Goal: Transaction & Acquisition: Purchase product/service

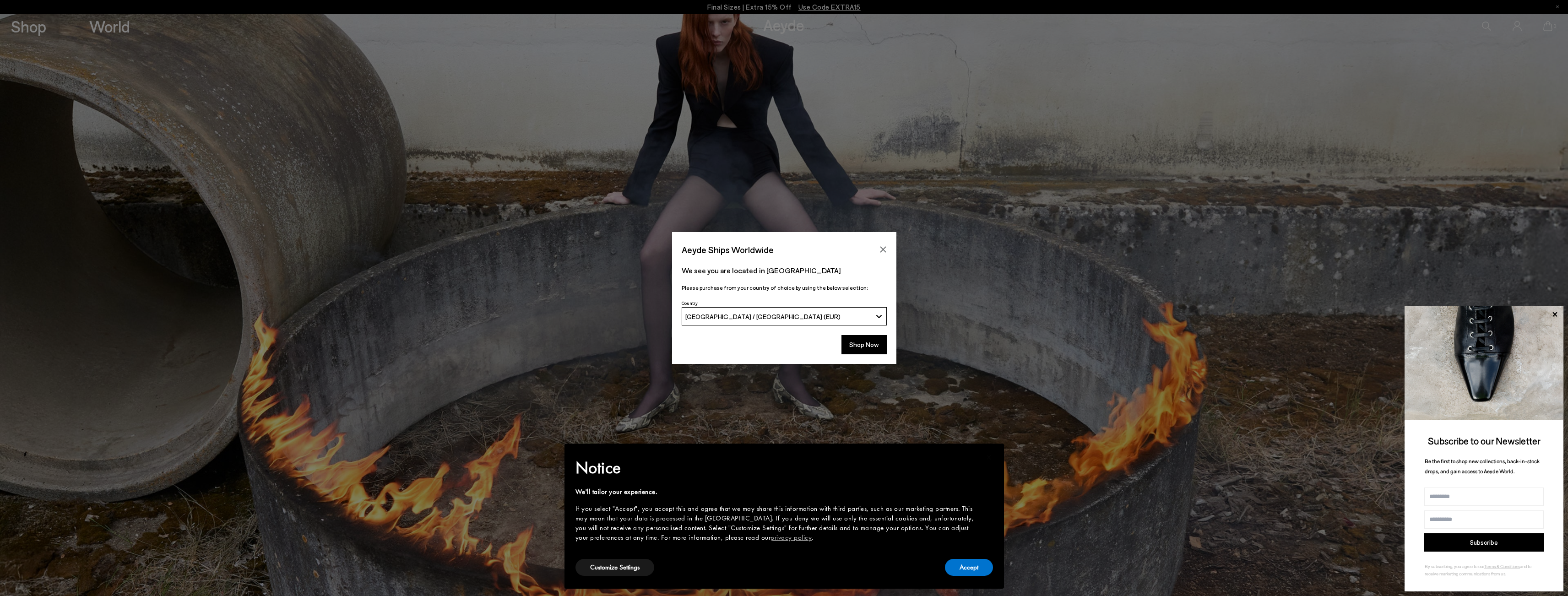
drag, startPoint x: 873, startPoint y: 343, endPoint x: 874, endPoint y: 334, distance: 9.1
click at [873, 343] on button "Shop Now" at bounding box center [864, 345] width 45 height 19
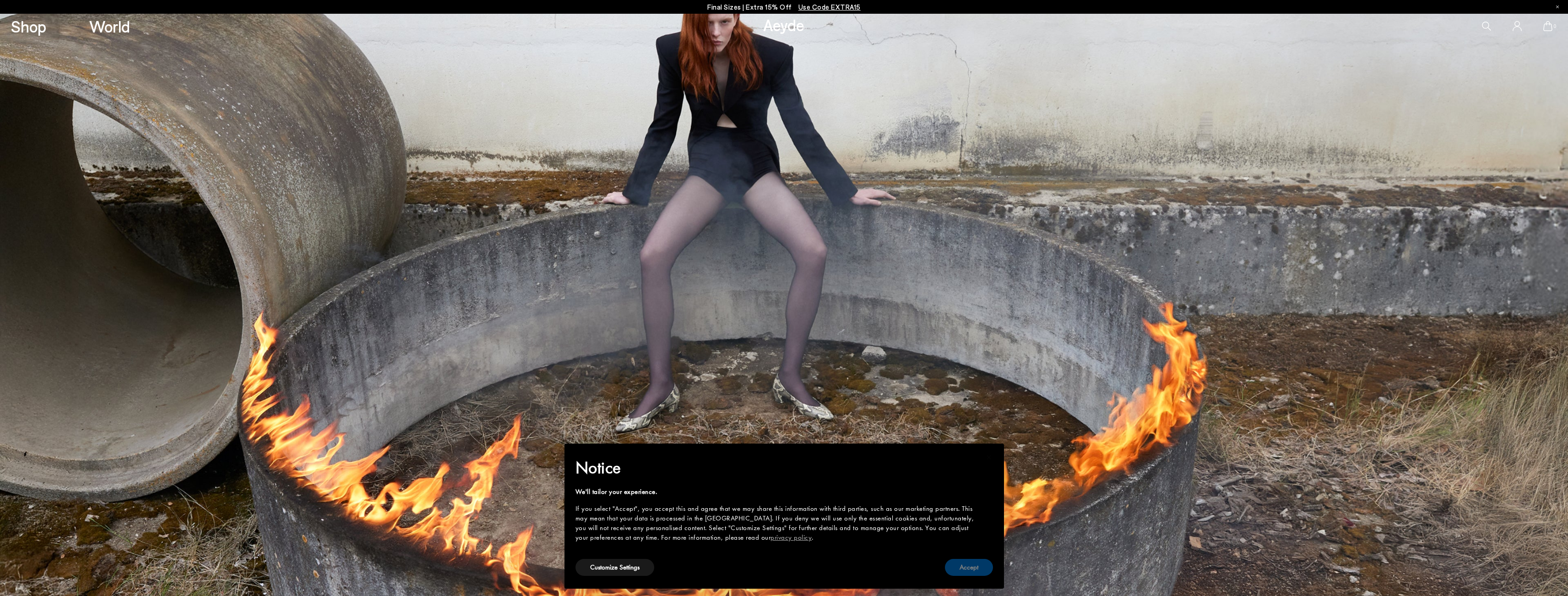
click at [980, 566] on button "Accept" at bounding box center [968, 567] width 48 height 17
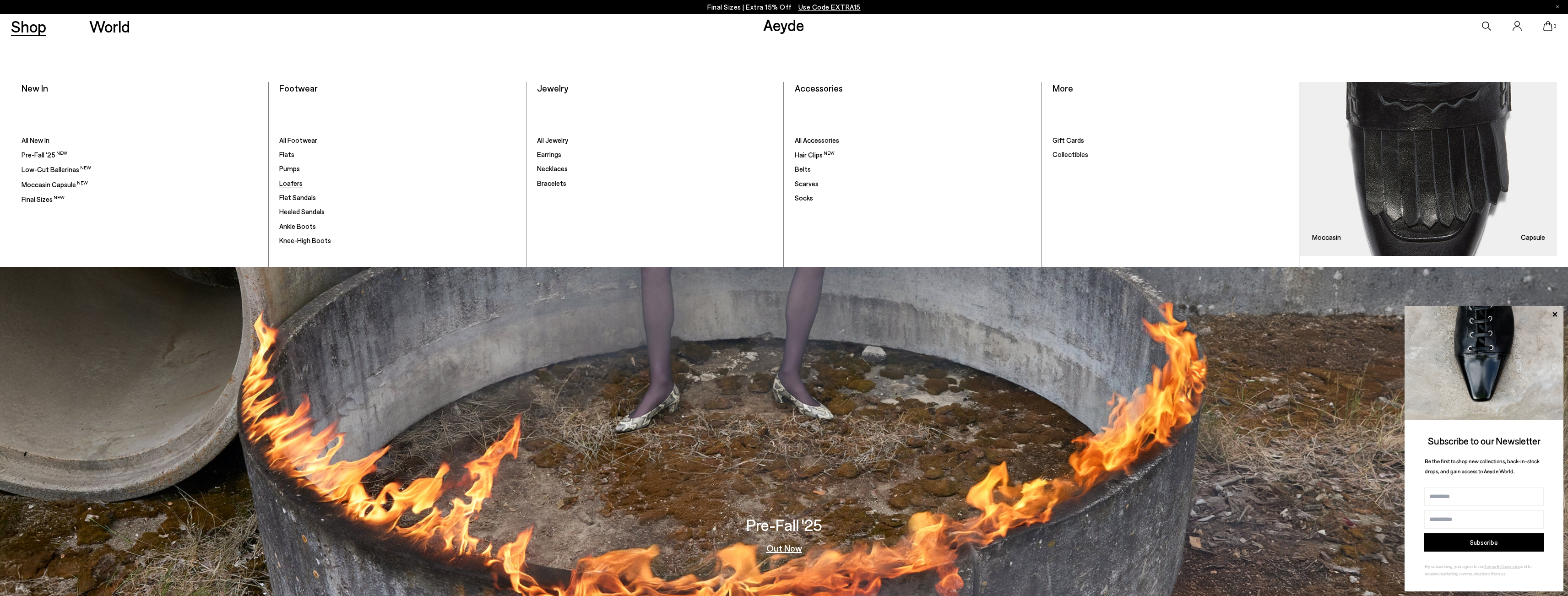
click at [296, 184] on span "Loafers" at bounding box center [291, 183] width 23 height 8
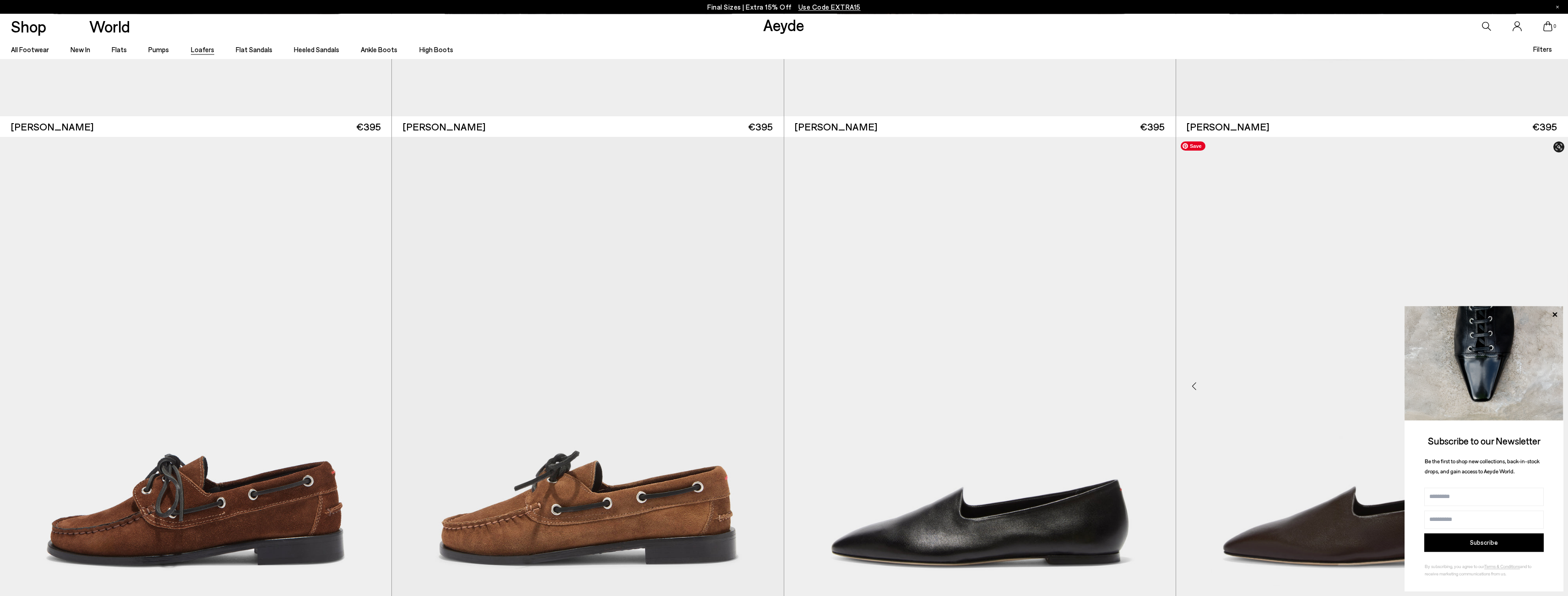
scroll to position [1993, 0]
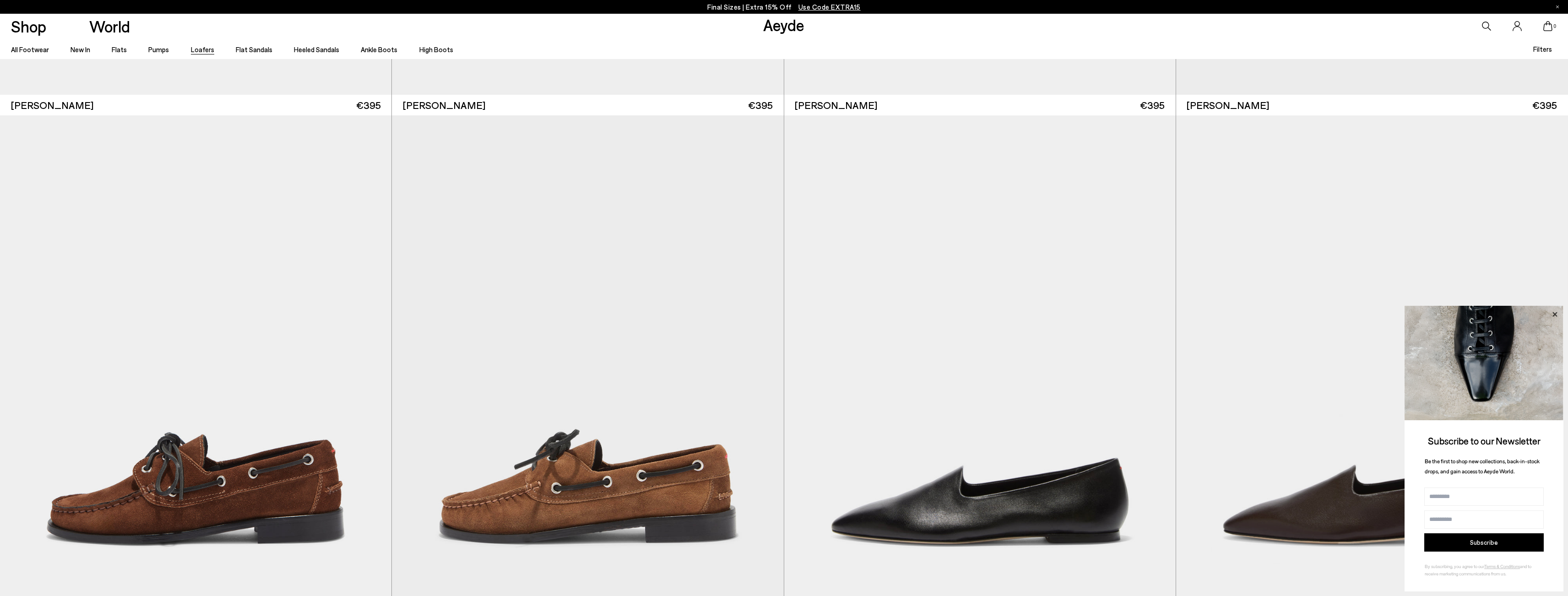
click at [1552, 314] on icon at bounding box center [1554, 315] width 12 height 12
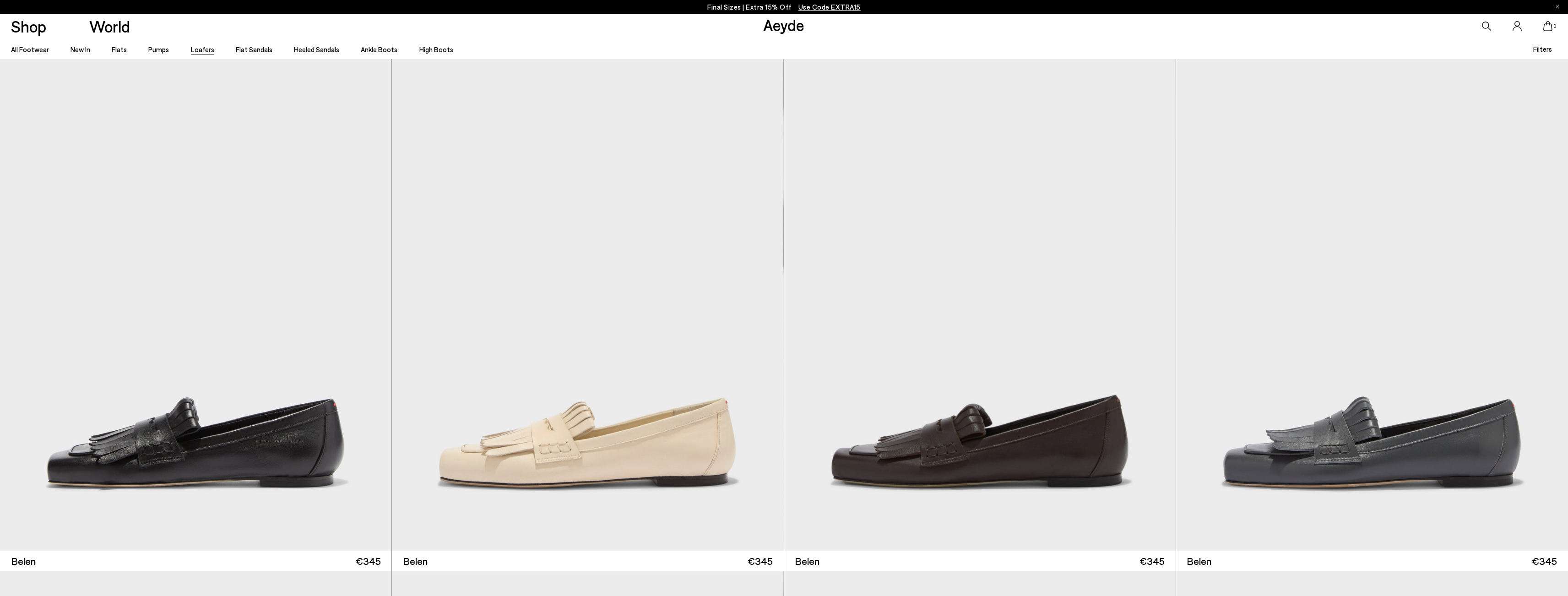
scroll to position [125, 0]
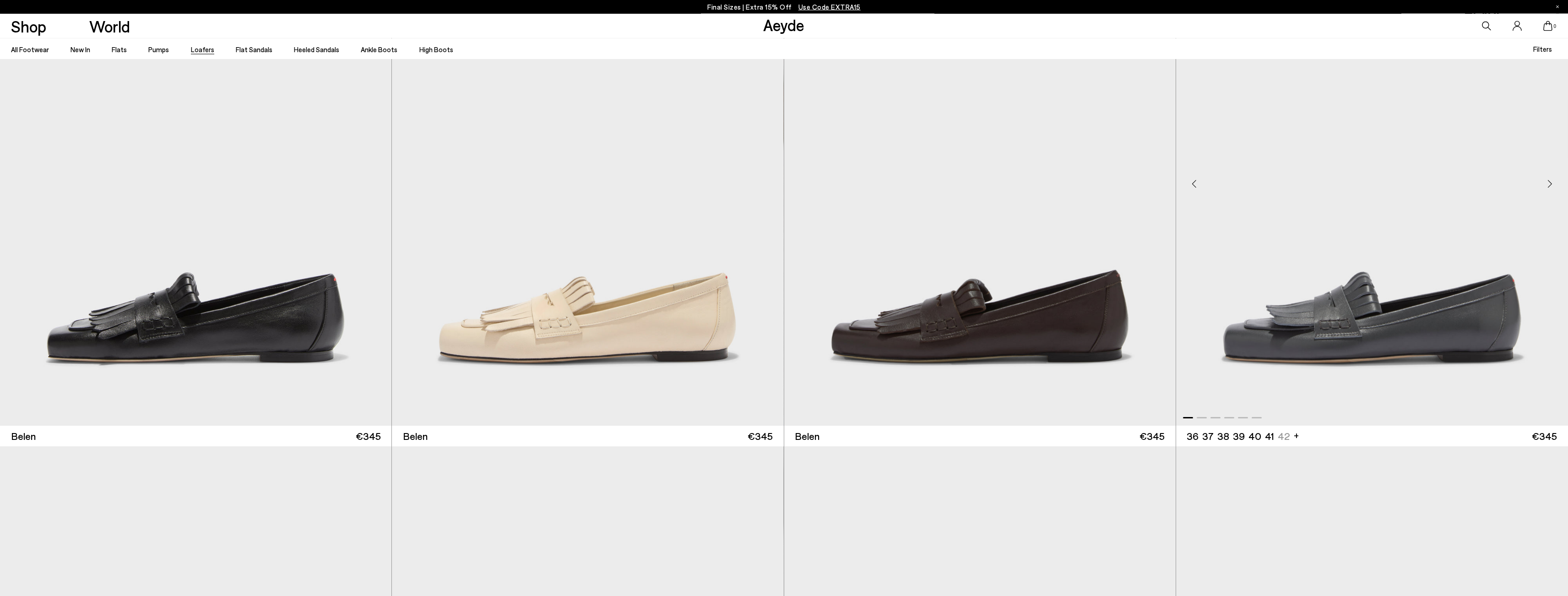
click at [1415, 324] on img "1 / 6" at bounding box center [1371, 180] width 391 height 492
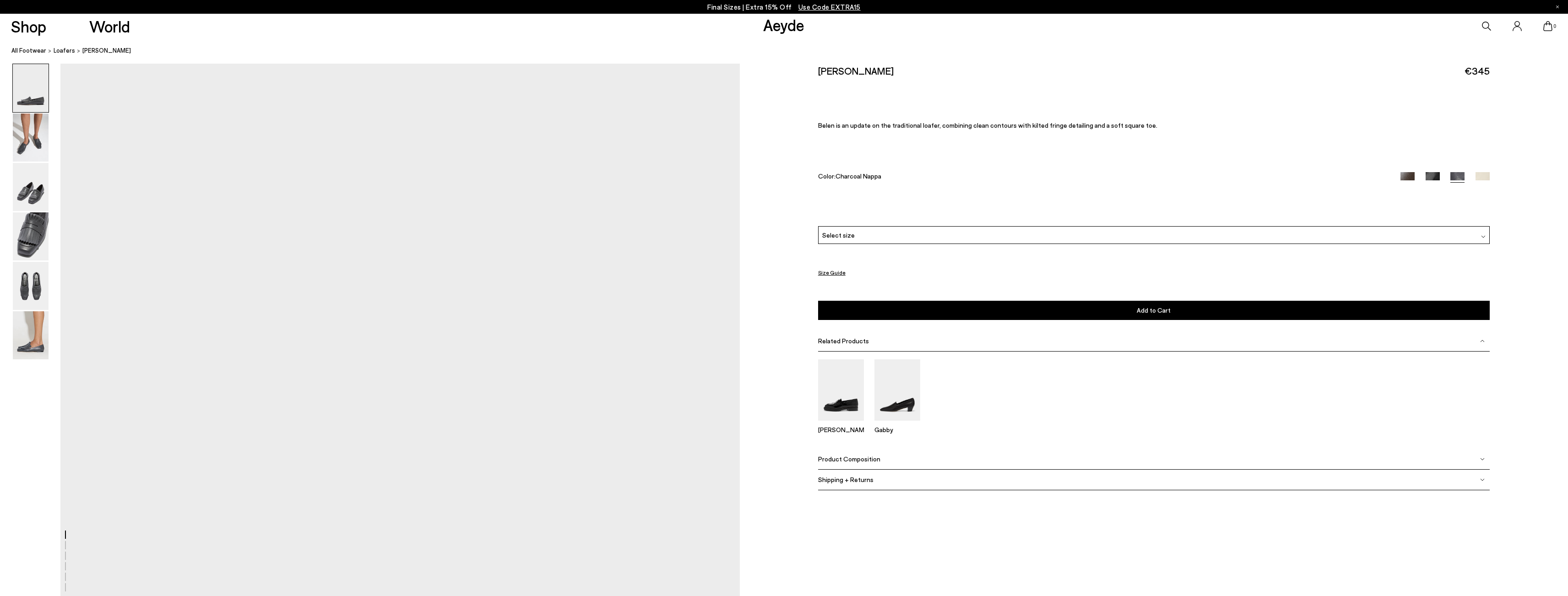
click at [1096, 234] on div "Select size" at bounding box center [1154, 235] width 672 height 18
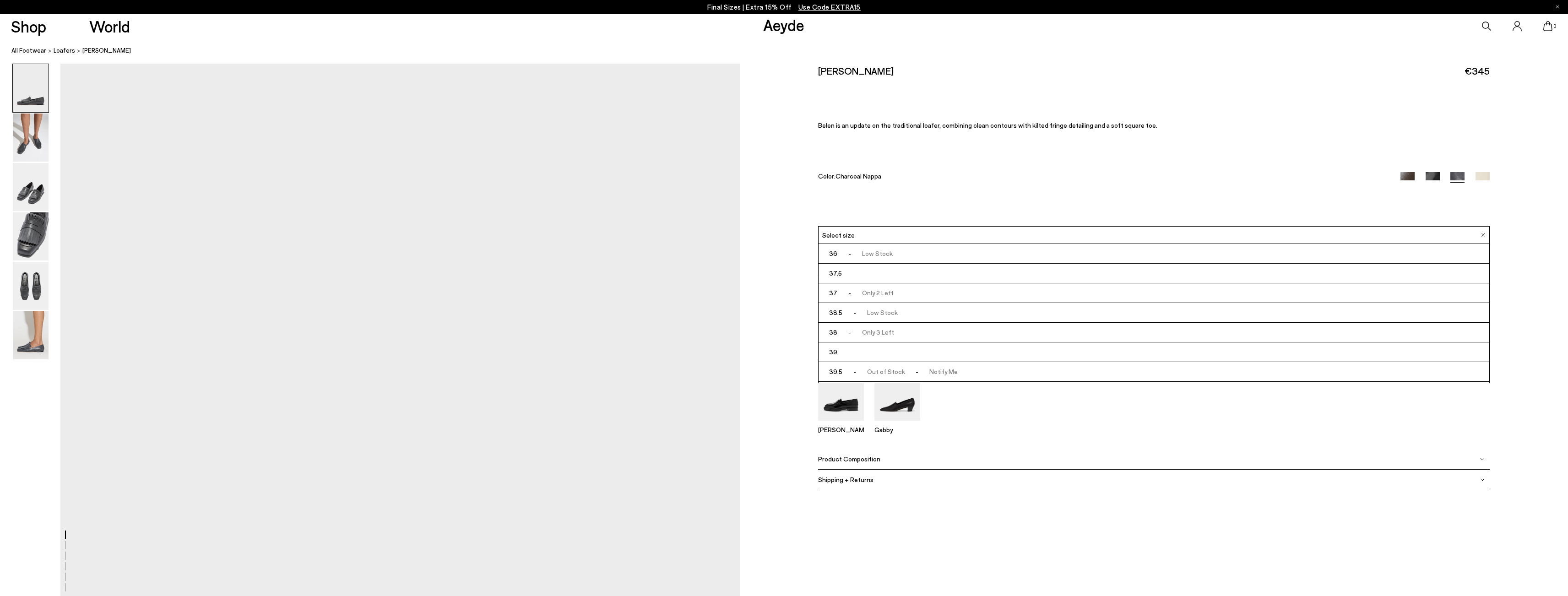
click at [837, 331] on span "-" at bounding box center [849, 332] width 24 height 7
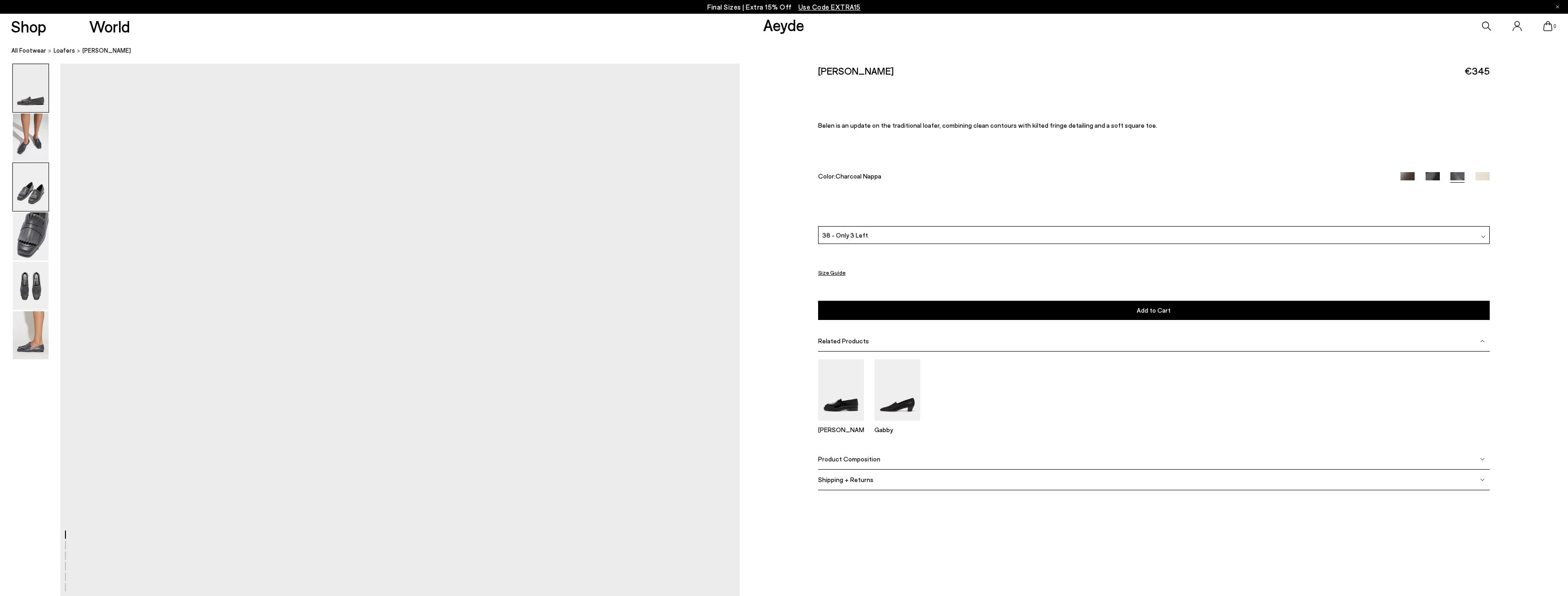
click at [26, 183] on img at bounding box center [31, 187] width 36 height 48
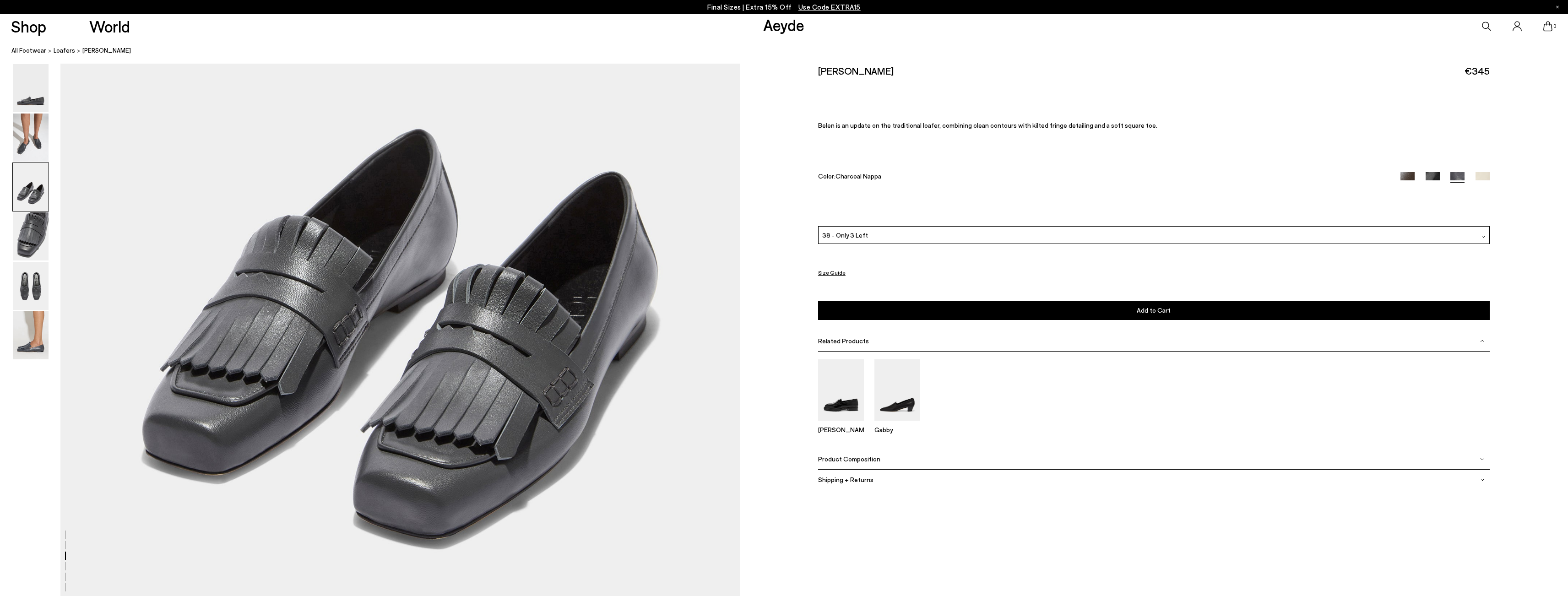
scroll to position [2108, 0]
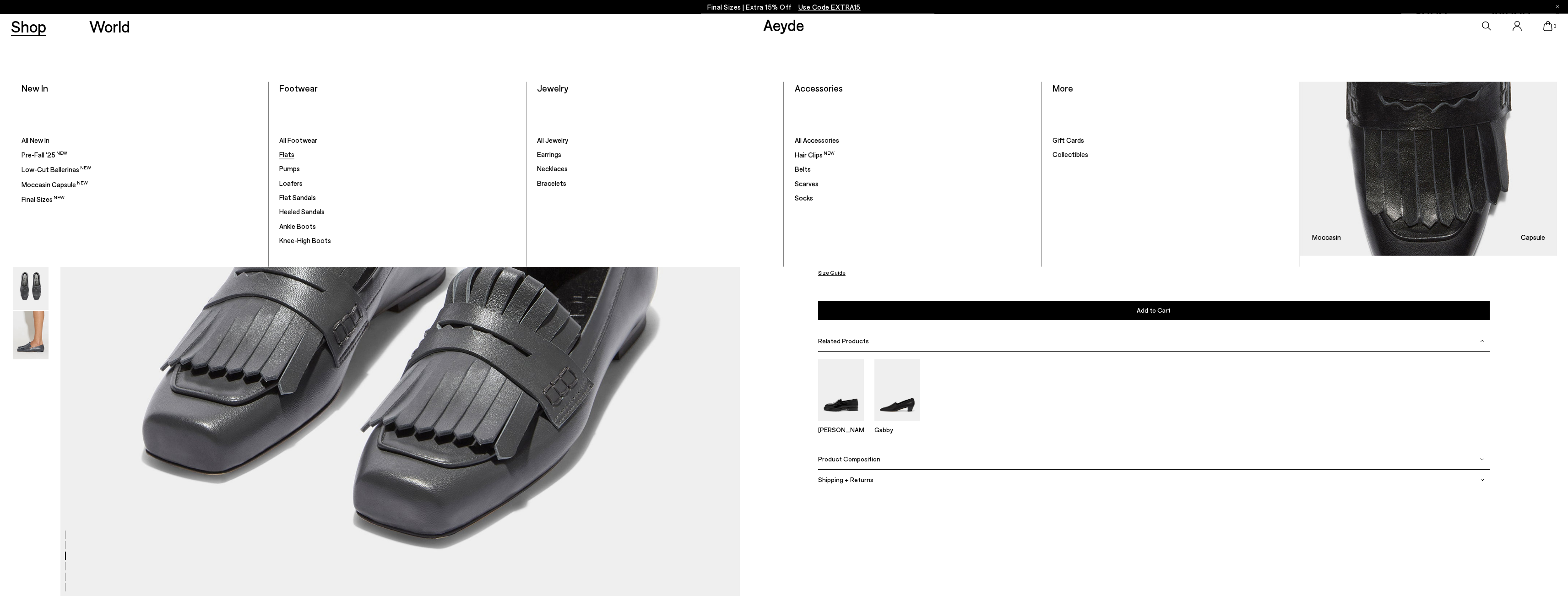
click at [287, 156] on span "Flats" at bounding box center [287, 154] width 15 height 8
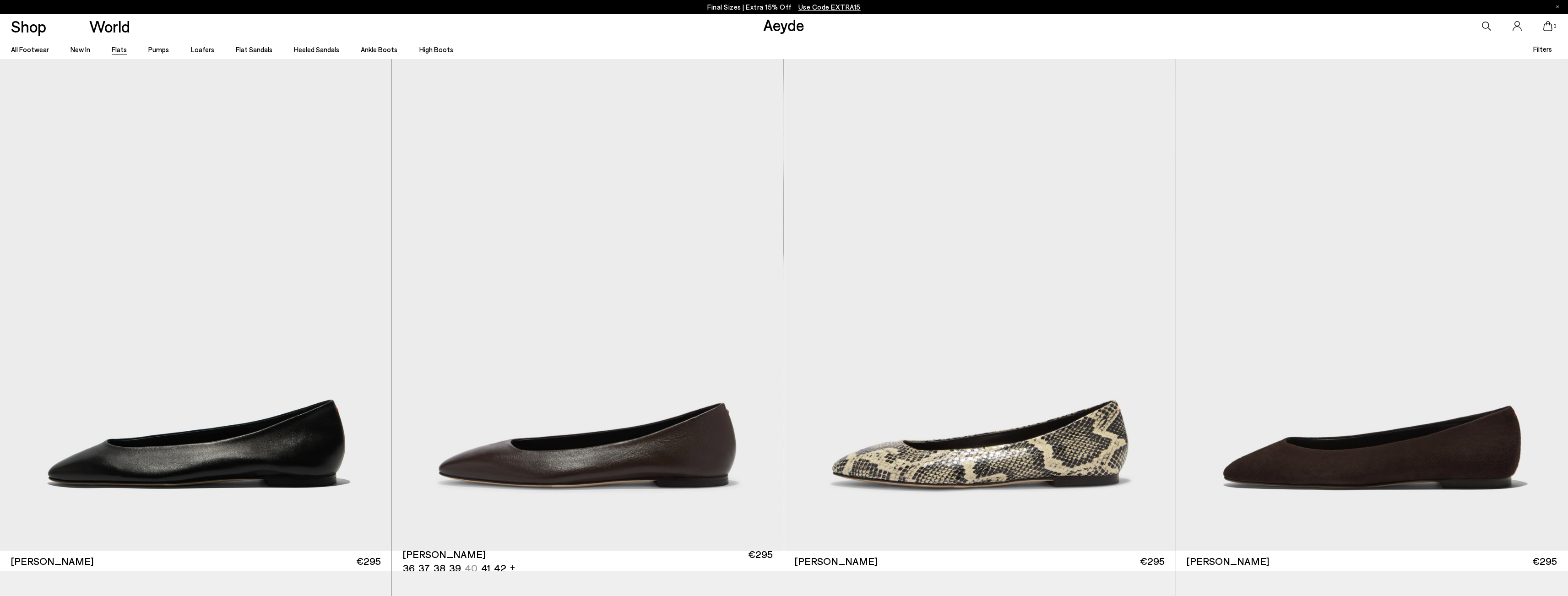
click at [1542, 45] on span "Filters" at bounding box center [1542, 49] width 19 height 8
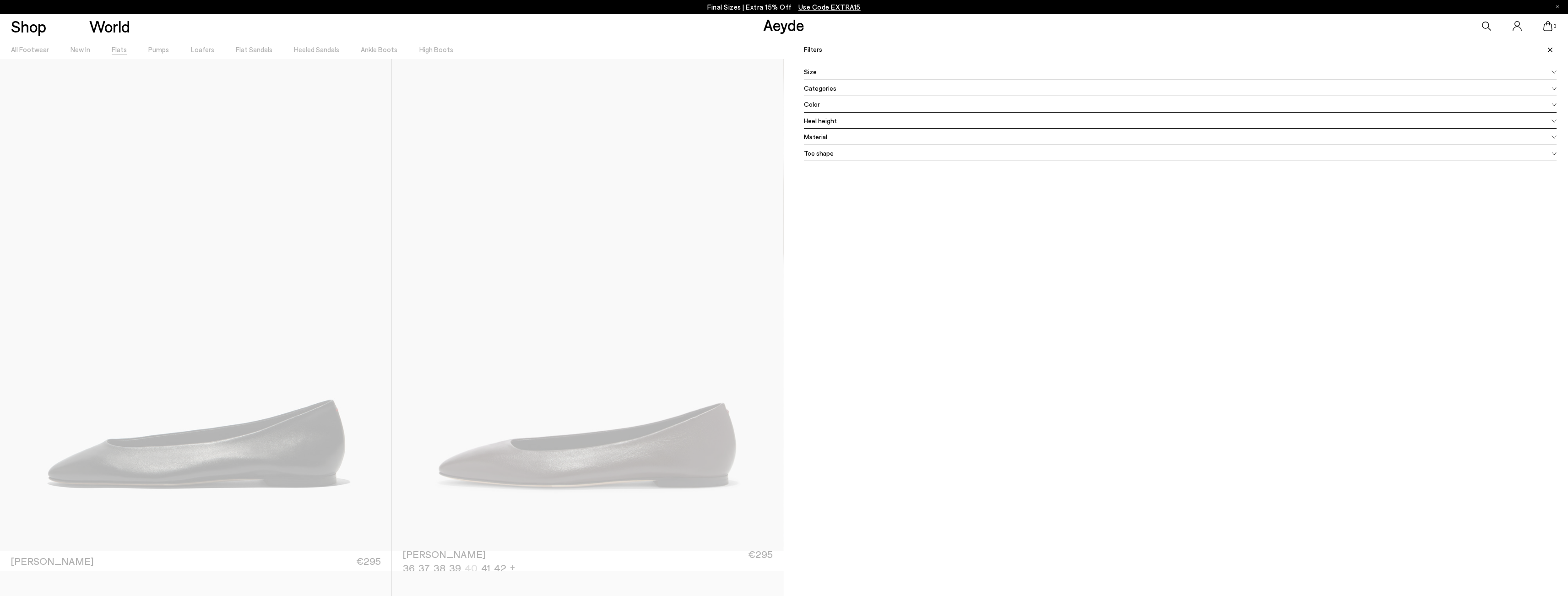
click at [860, 91] on div "Categories" at bounding box center [1181, 88] width 753 height 16
click at [618, 39] on div at bounding box center [392, 337] width 784 height 596
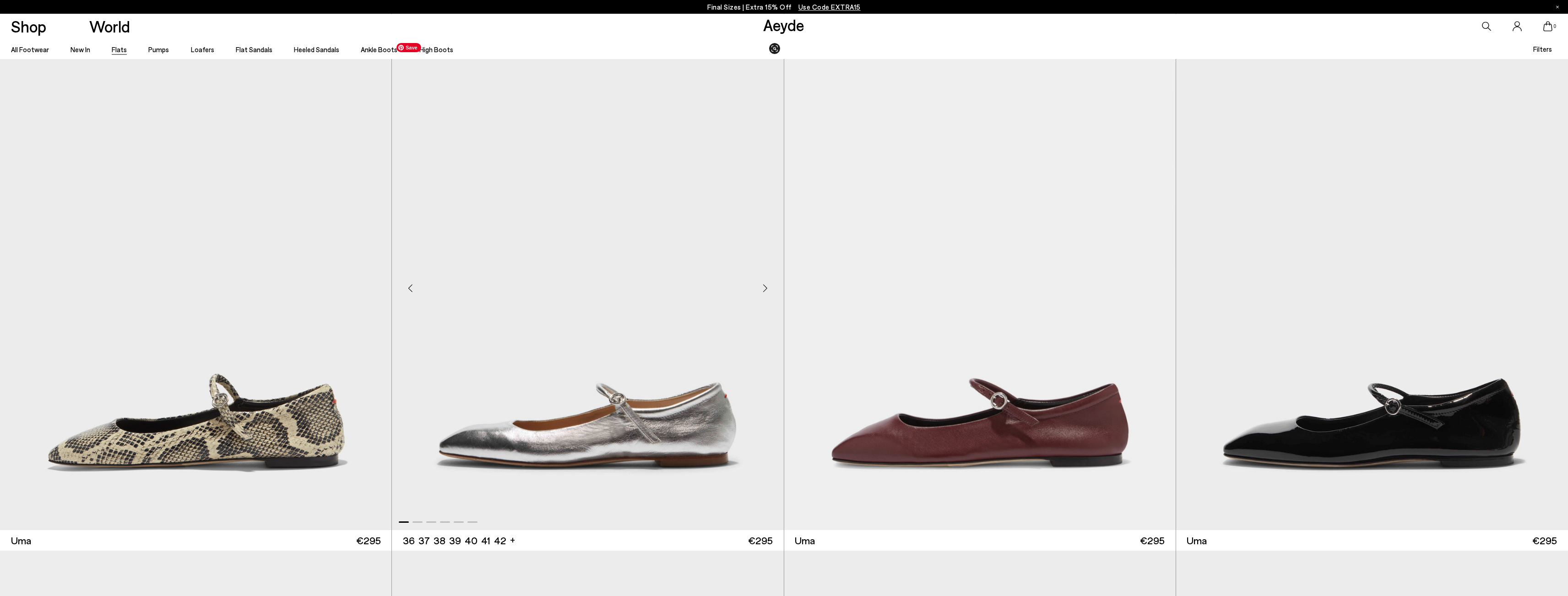
scroll to position [1590, 0]
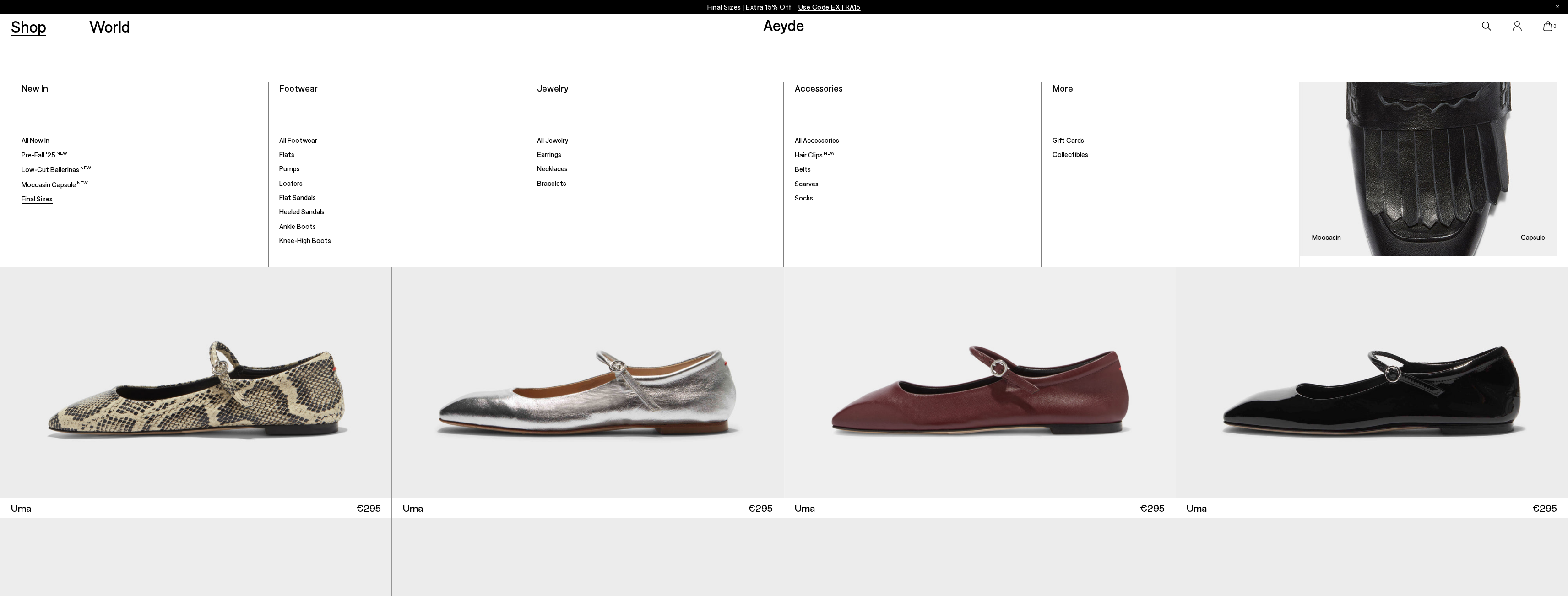
click at [39, 199] on span "Final Sizes" at bounding box center [37, 199] width 31 height 8
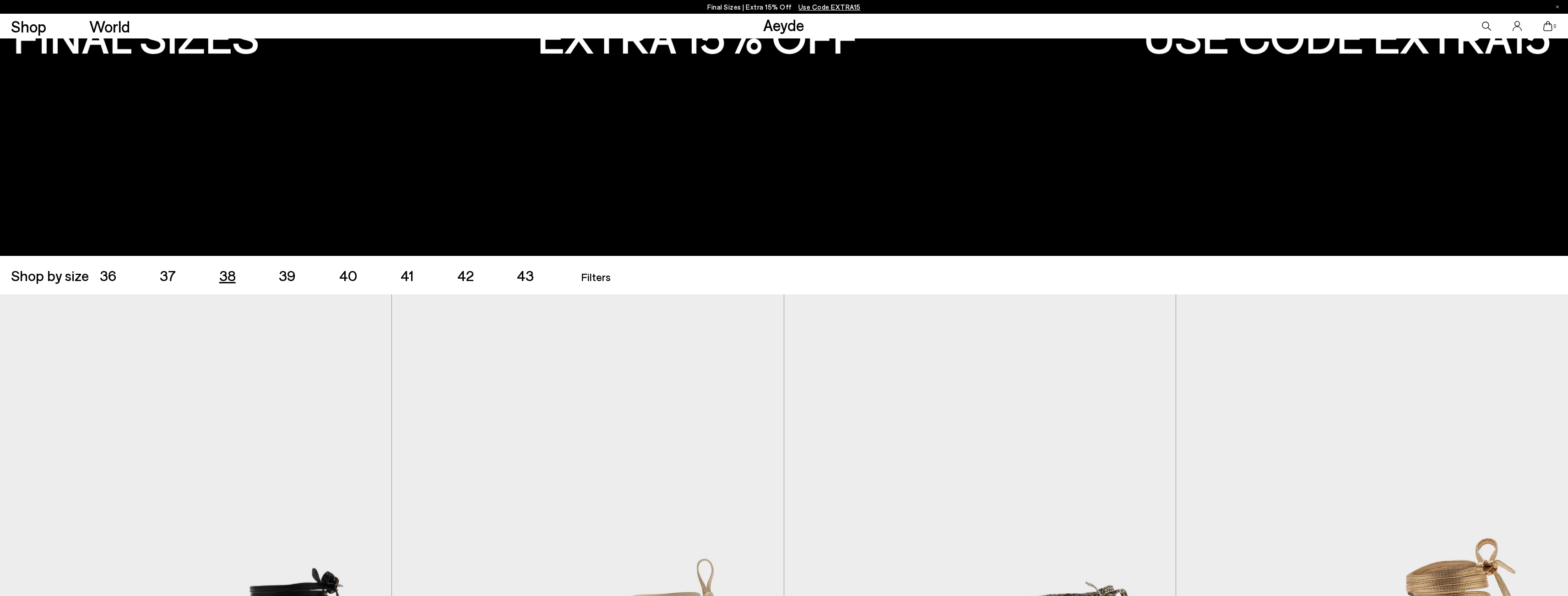
click at [228, 271] on span "38" at bounding box center [227, 276] width 16 height 18
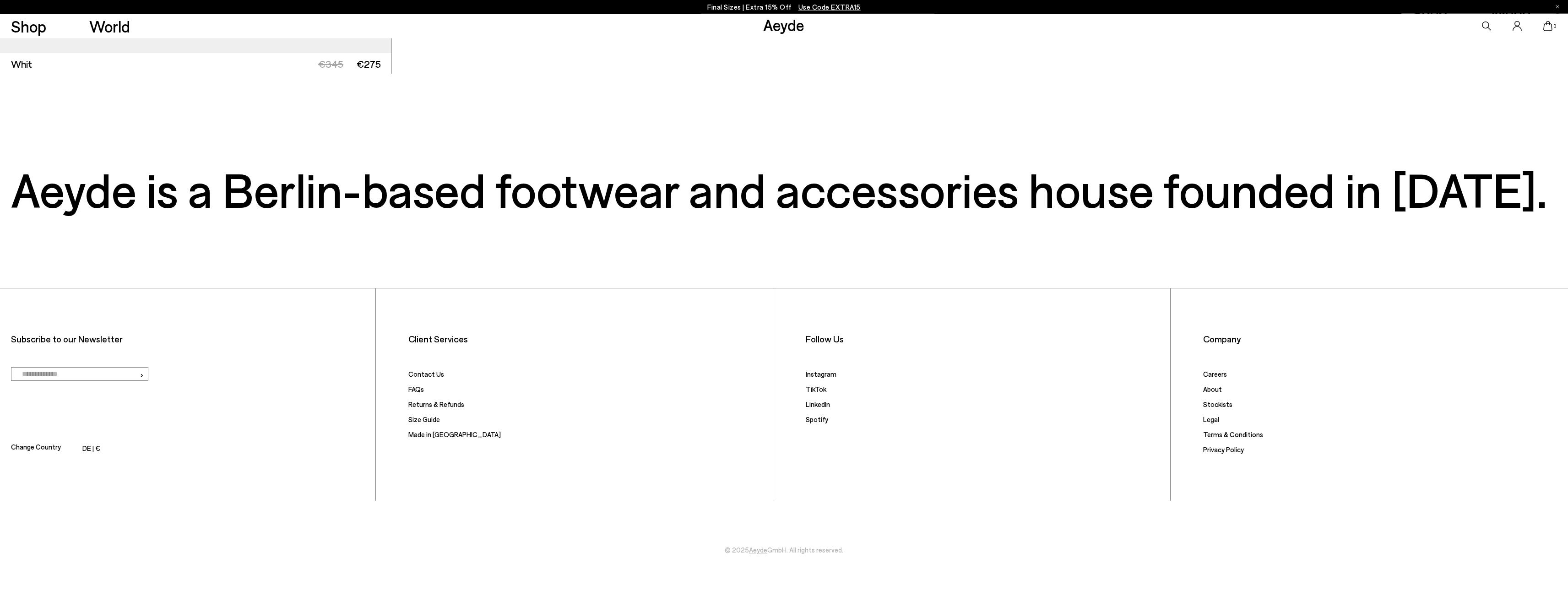
scroll to position [7614, 0]
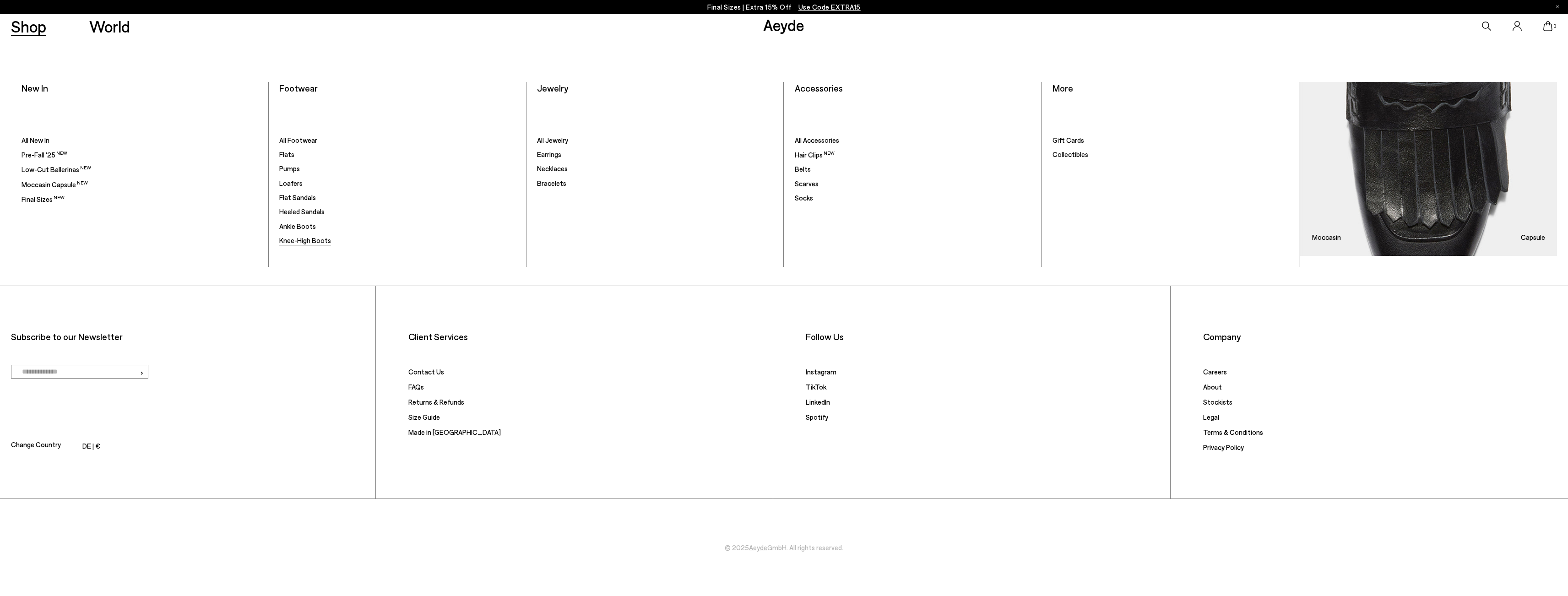
click at [306, 242] on span "Knee-High Boots" at bounding box center [305, 240] width 52 height 8
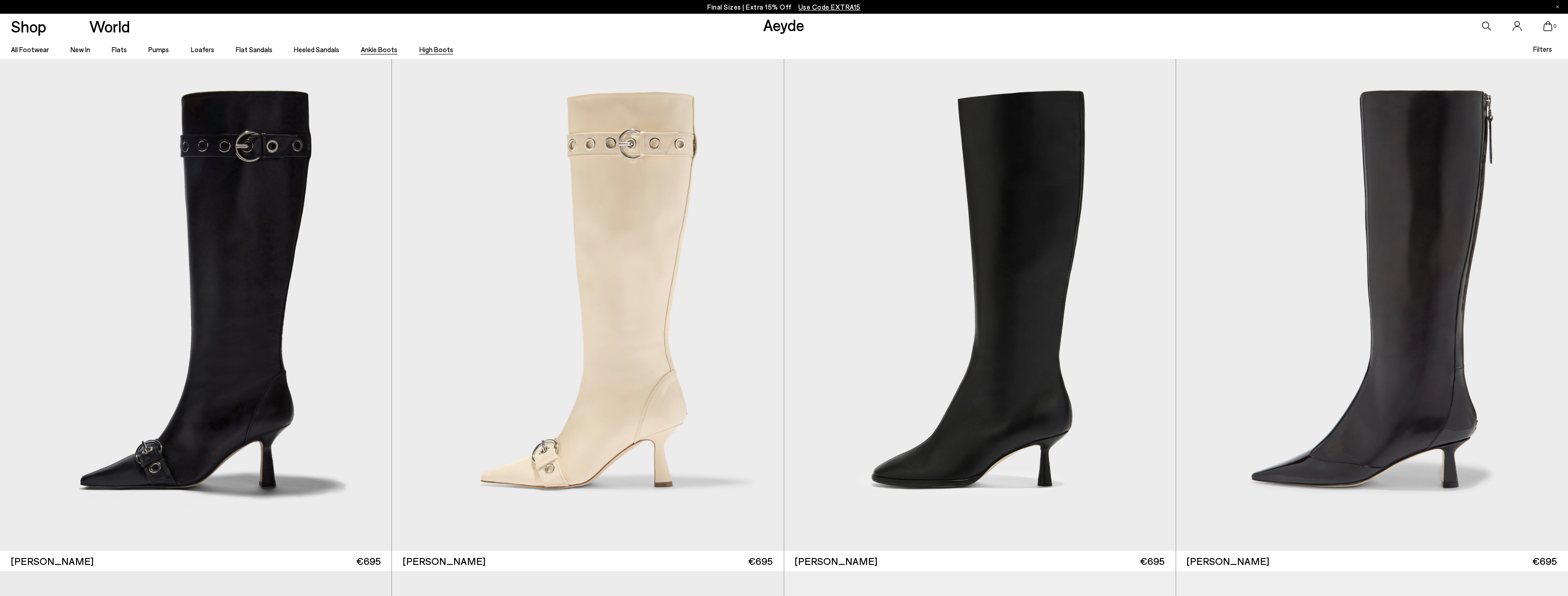
click at [368, 50] on link "Ankle Boots" at bounding box center [379, 50] width 37 height 8
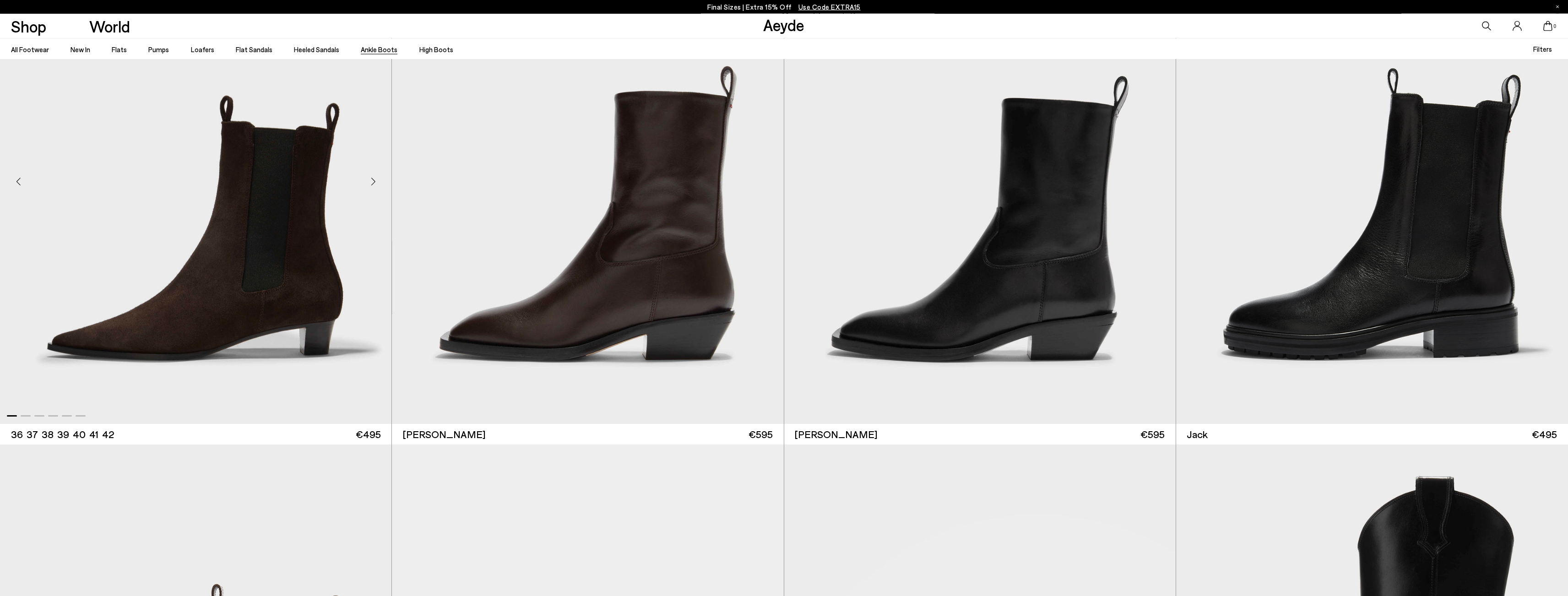
scroll to position [3245, 0]
